Goal: Information Seeking & Learning: Learn about a topic

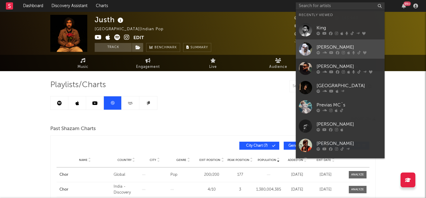
click at [332, 44] on div "[PERSON_NAME]" at bounding box center [348, 46] width 65 height 7
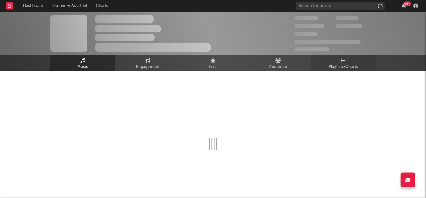
click at [343, 63] on span "Playlists/Charts" at bounding box center [343, 66] width 29 height 7
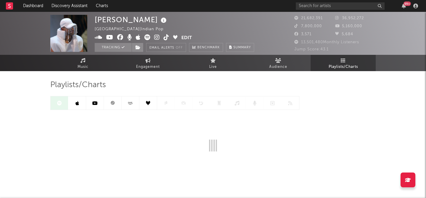
click at [94, 105] on icon at bounding box center [94, 103] width 5 height 5
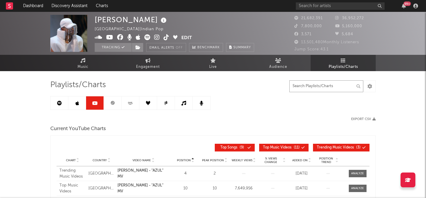
click at [339, 88] on input "text" at bounding box center [326, 86] width 74 height 12
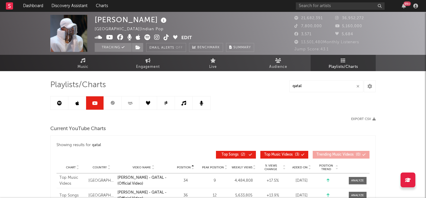
click at [59, 105] on icon at bounding box center [59, 103] width 5 height 5
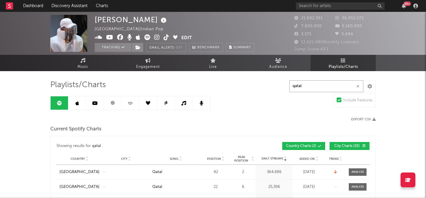
drag, startPoint x: 310, startPoint y: 87, endPoint x: 270, endPoint y: 84, distance: 40.1
drag, startPoint x: 316, startPoint y: 83, endPoint x: 250, endPoint y: 83, distance: 65.6
drag, startPoint x: 307, startPoint y: 85, endPoint x: 281, endPoint y: 85, distance: 25.7
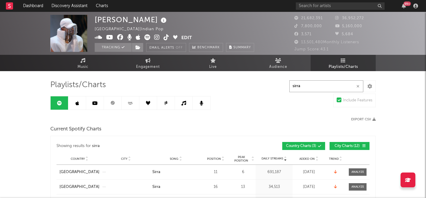
type input "Azul"
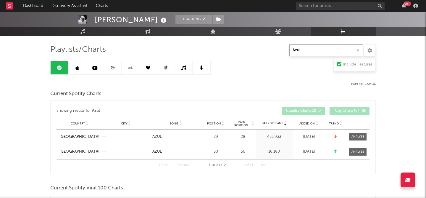
scroll to position [36, 0]
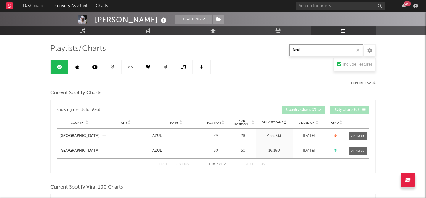
click at [357, 51] on icon "button" at bounding box center [357, 50] width 3 height 4
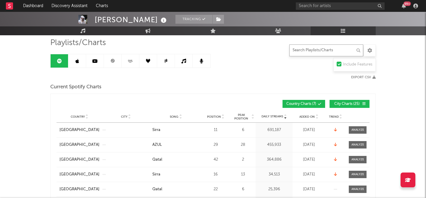
scroll to position [0, 0]
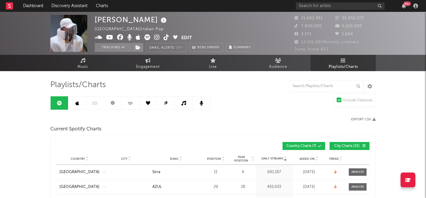
click at [78, 98] on link at bounding box center [77, 102] width 18 height 13
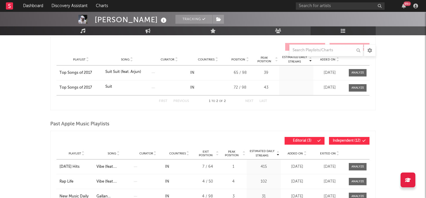
scroll to position [30, 0]
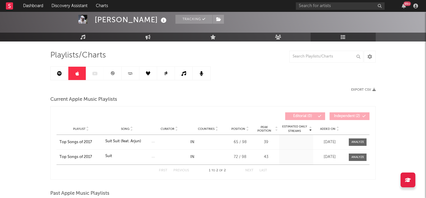
click at [92, 73] on div at bounding box center [130, 73] width 160 height 14
click at [111, 74] on icon at bounding box center [112, 73] width 4 height 4
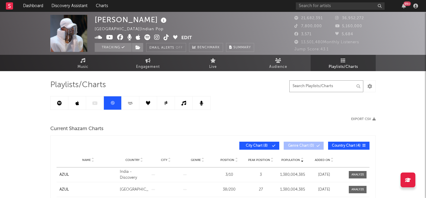
click at [312, 86] on input "text" at bounding box center [326, 86] width 74 height 12
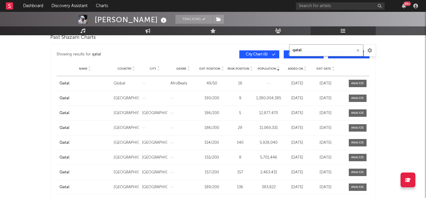
scroll to position [171, 0]
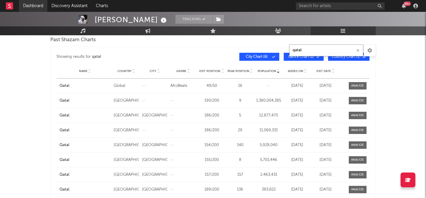
type input "qatal"
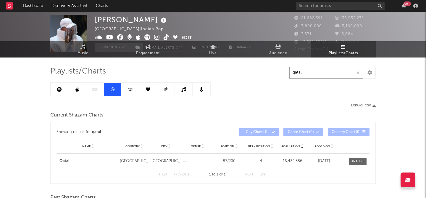
scroll to position [0, 0]
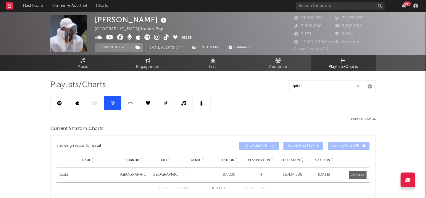
click at [96, 106] on div at bounding box center [130, 103] width 160 height 14
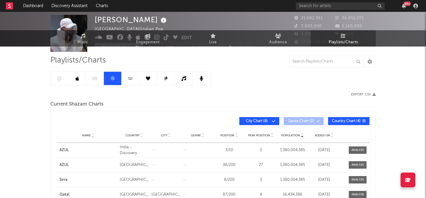
scroll to position [40, 0]
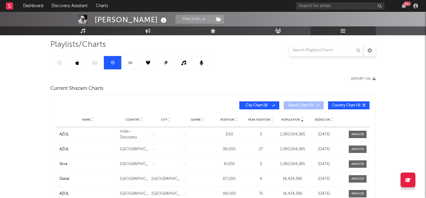
click at [93, 63] on div at bounding box center [130, 63] width 160 height 14
click at [95, 63] on div at bounding box center [130, 63] width 160 height 14
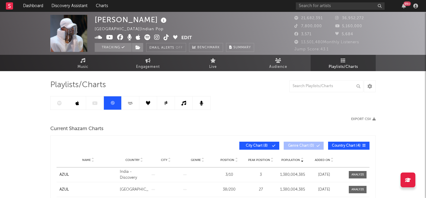
click at [79, 105] on link at bounding box center [77, 102] width 18 height 13
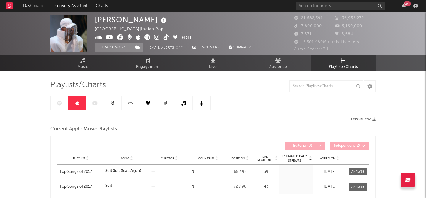
click at [97, 103] on div at bounding box center [130, 103] width 160 height 14
click at [98, 103] on div at bounding box center [130, 103] width 160 height 14
click at [76, 102] on icon at bounding box center [77, 103] width 4 height 5
click at [62, 102] on link at bounding box center [60, 102] width 18 height 13
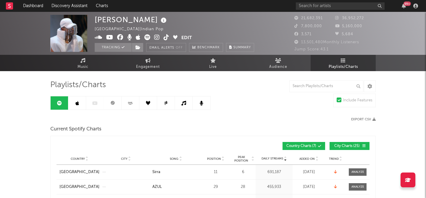
click at [97, 101] on div at bounding box center [130, 103] width 160 height 14
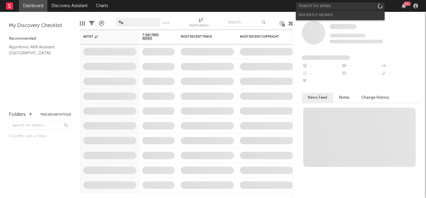
click at [343, 8] on input "text" at bounding box center [340, 5] width 89 height 7
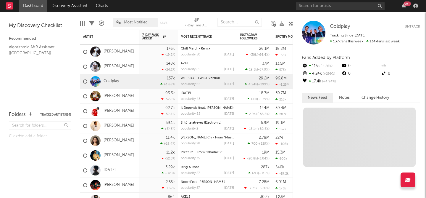
click at [319, 5] on input "text" at bounding box center [340, 5] width 89 height 7
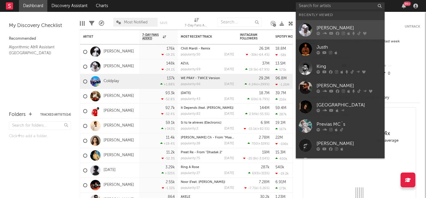
click at [326, 25] on div "[PERSON_NAME]" at bounding box center [348, 27] width 65 height 7
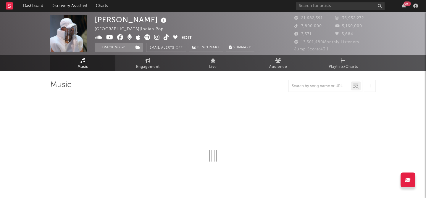
select select "6m"
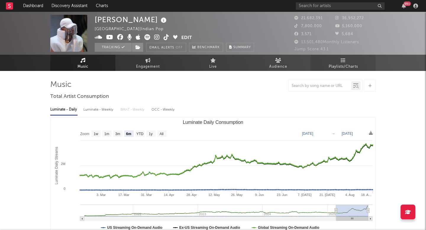
click at [326, 65] on link "Playlists/Charts" at bounding box center [342, 63] width 65 height 16
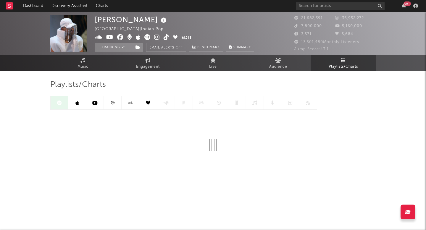
click at [91, 105] on link at bounding box center [95, 102] width 18 height 13
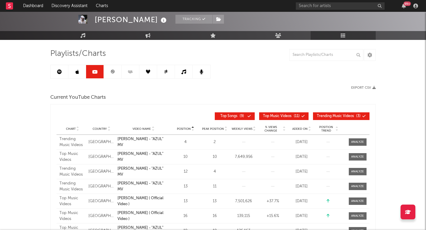
scroll to position [31, 0]
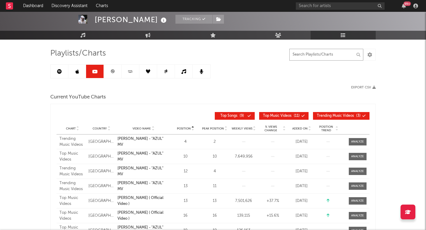
click at [300, 54] on input "text" at bounding box center [326, 55] width 74 height 12
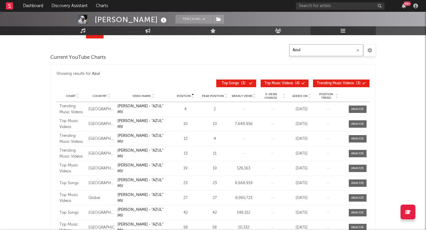
scroll to position [56, 0]
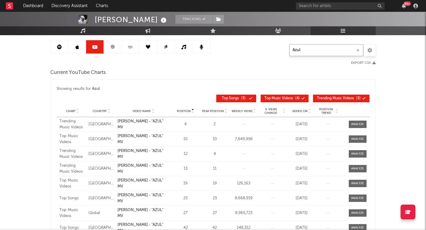
click at [319, 51] on input "Azul" at bounding box center [326, 50] width 74 height 12
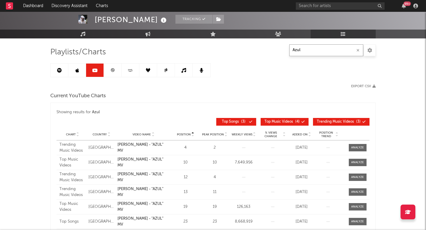
scroll to position [5, 0]
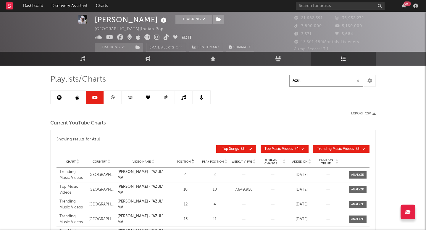
drag, startPoint x: 305, startPoint y: 80, endPoint x: 271, endPoint y: 79, distance: 34.3
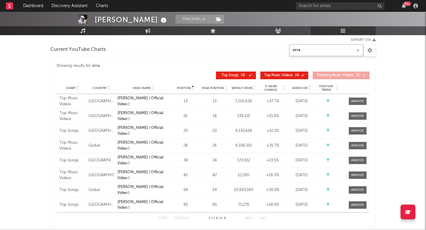
scroll to position [9, 0]
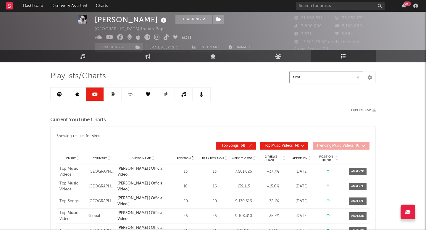
drag, startPoint x: 303, startPoint y: 79, endPoint x: 281, endPoint y: 79, distance: 22.2
click at [281, 79] on div "Playlists/Charts sirra Export CSV Current YouTube Charts Showing results for si…" at bounding box center [212, 228] width 325 height 315
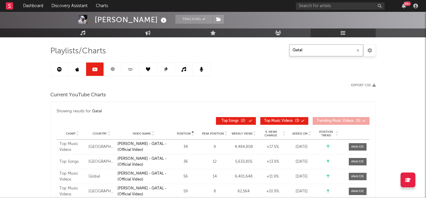
scroll to position [0, 0]
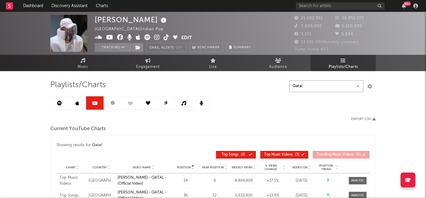
drag, startPoint x: 305, startPoint y: 86, endPoint x: 297, endPoint y: 86, distance: 7.1
click at [297, 86] on input "Qatal" at bounding box center [326, 86] width 74 height 12
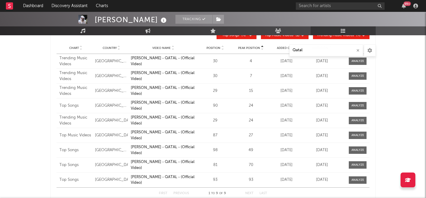
scroll to position [253, 0]
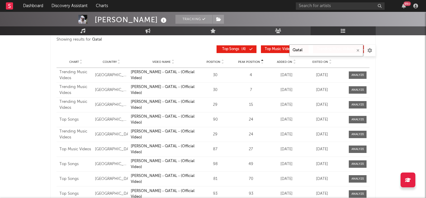
drag, startPoint x: 309, startPoint y: 53, endPoint x: 290, endPoint y: 51, distance: 18.5
click at [290, 51] on input "Qatal" at bounding box center [326, 50] width 74 height 12
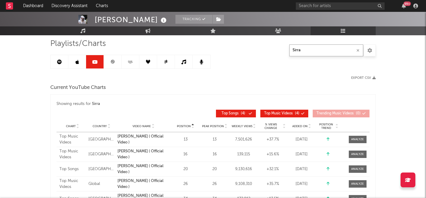
scroll to position [37, 0]
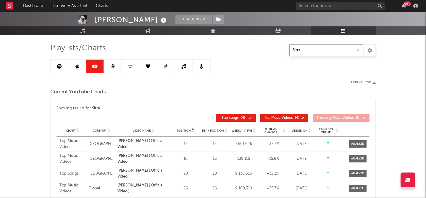
click at [315, 52] on input "Sirra" at bounding box center [326, 50] width 74 height 12
type input "S"
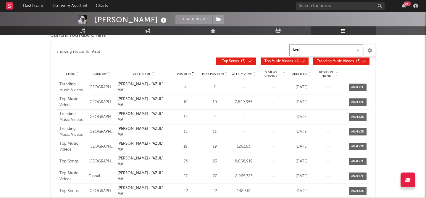
scroll to position [98, 0]
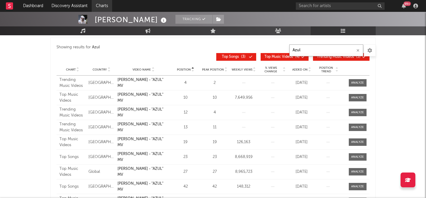
type input "Azul"
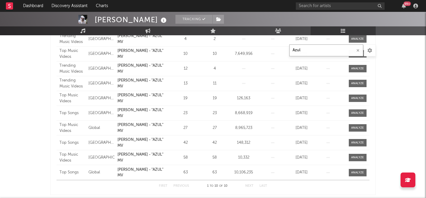
scroll to position [142, 0]
